Goal: Find specific fact: Find contact information

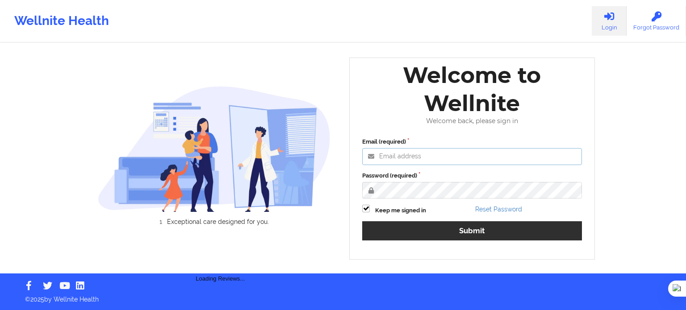
type input "[EMAIL_ADDRESS][DOMAIN_NAME]"
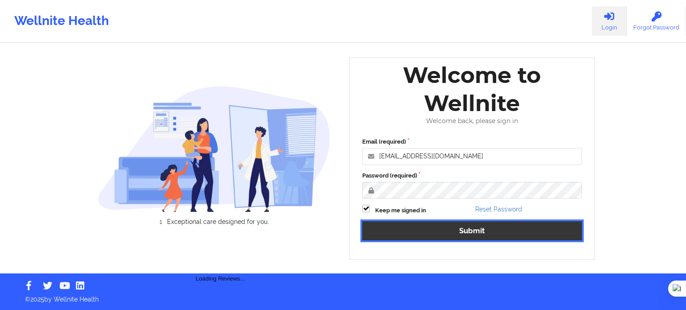
click at [460, 229] on button "Submit" at bounding box center [472, 230] width 220 height 19
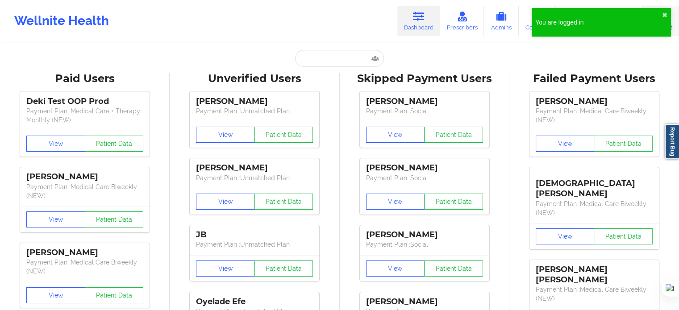
click at [673, 16] on link "Account" at bounding box center [661, 20] width 36 height 29
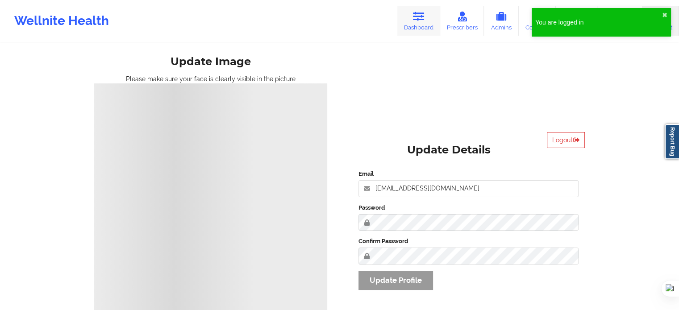
click at [423, 30] on link "Dashboard" at bounding box center [418, 20] width 43 height 29
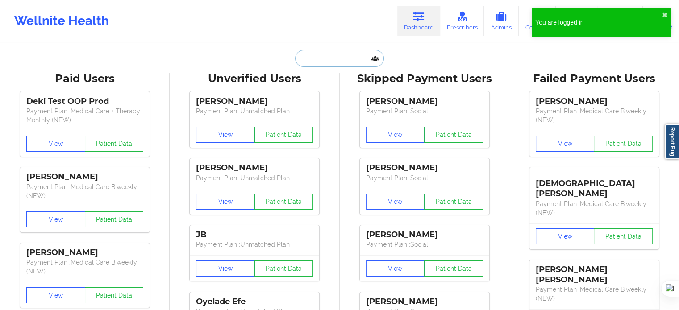
click at [346, 57] on input "text" at bounding box center [339, 58] width 88 height 17
paste input "G"
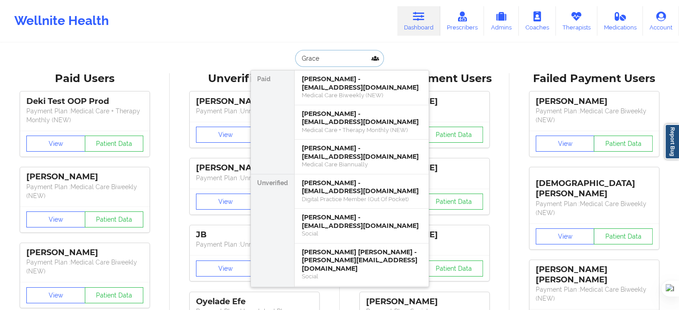
drag, startPoint x: 322, startPoint y: 57, endPoint x: 252, endPoint y: 62, distance: 69.9
click at [256, 62] on div "[PERSON_NAME] [PERSON_NAME] - [PERSON_NAME][EMAIL_ADDRESS][DOMAIN_NAME] Medical…" at bounding box center [339, 58] width 179 height 17
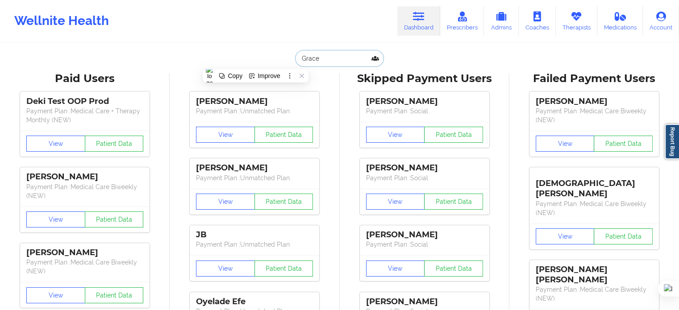
paste input "[PERSON_NAME]"
type input "[PERSON_NAME]"
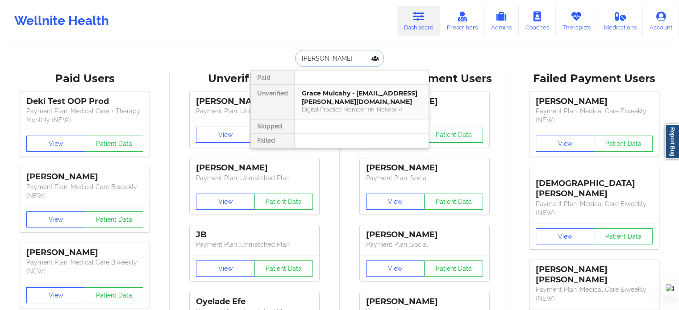
click at [346, 96] on div "Grace Mulcahy - [EMAIL_ADDRESS][PERSON_NAME][DOMAIN_NAME]" at bounding box center [362, 97] width 120 height 17
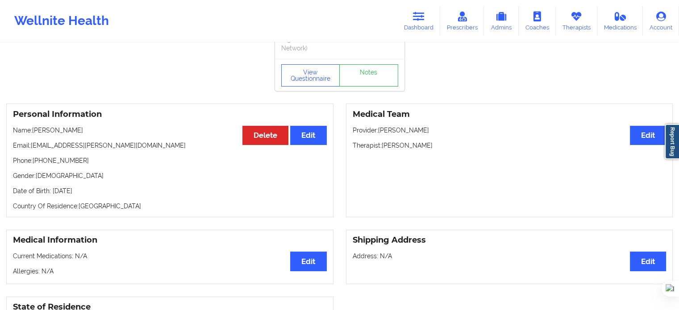
scroll to position [89, 0]
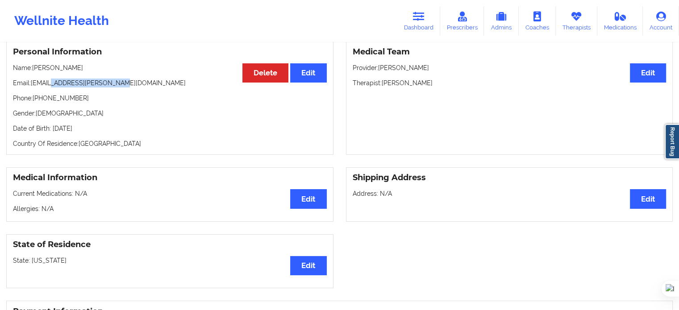
drag, startPoint x: 99, startPoint y: 81, endPoint x: 50, endPoint y: 82, distance: 49.1
click at [50, 82] on p "Email: [EMAIL_ADDRESS][PERSON_NAME][DOMAIN_NAME]" at bounding box center [170, 83] width 314 height 9
drag, startPoint x: 33, startPoint y: 83, endPoint x: 121, endPoint y: 81, distance: 88.4
click at [121, 81] on p "Email: [EMAIL_ADDRESS][PERSON_NAME][DOMAIN_NAME]" at bounding box center [170, 83] width 314 height 9
copy p "[EMAIL_ADDRESS][PERSON_NAME][DOMAIN_NAME]"
